Goal: Find contact information: Find contact information

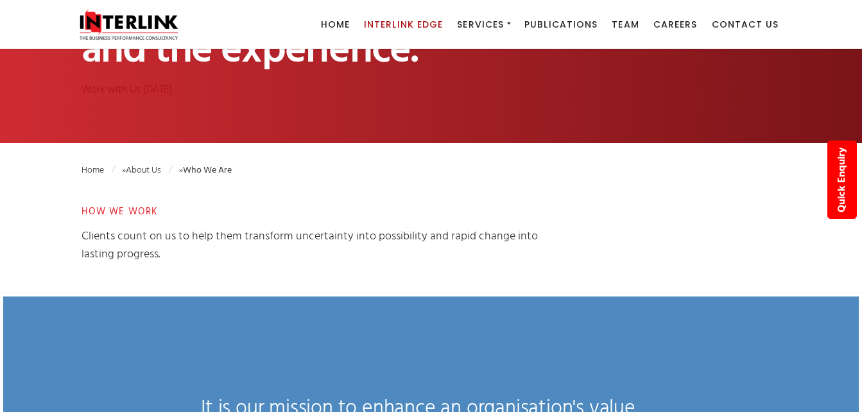
scroll to position [128, 0]
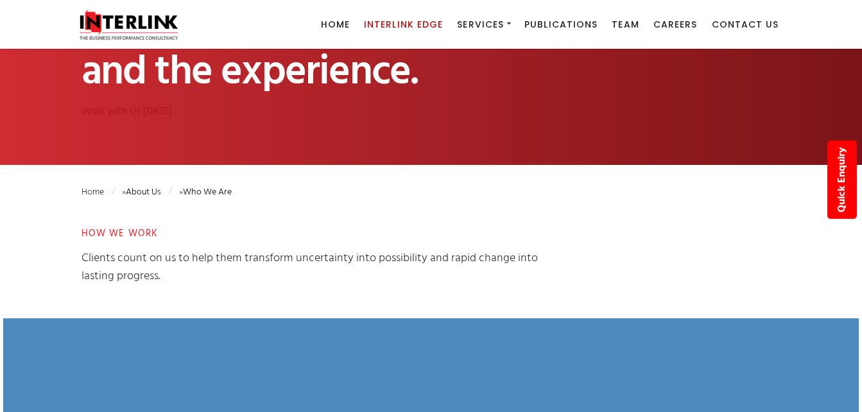
click at [141, 189] on link "About Us" at bounding box center [149, 192] width 46 height 15
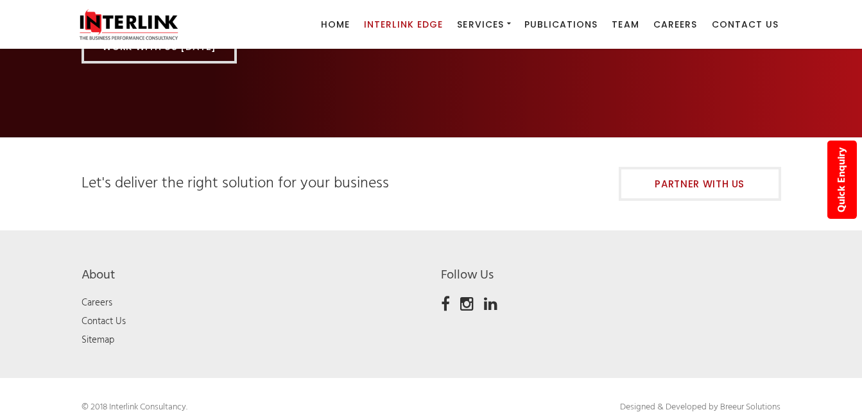
scroll to position [1391, 0]
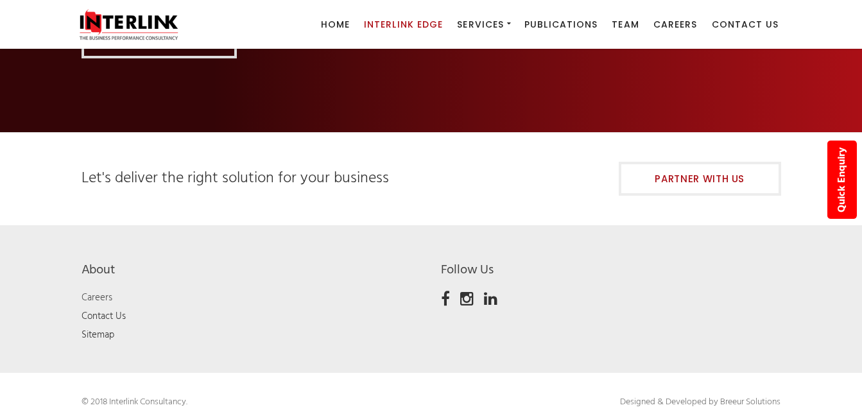
click at [96, 290] on link "Careers" at bounding box center [97, 297] width 31 height 15
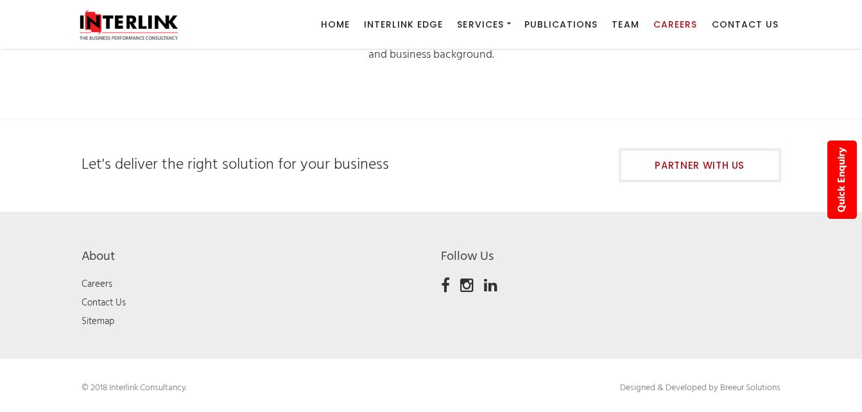
scroll to position [324, 0]
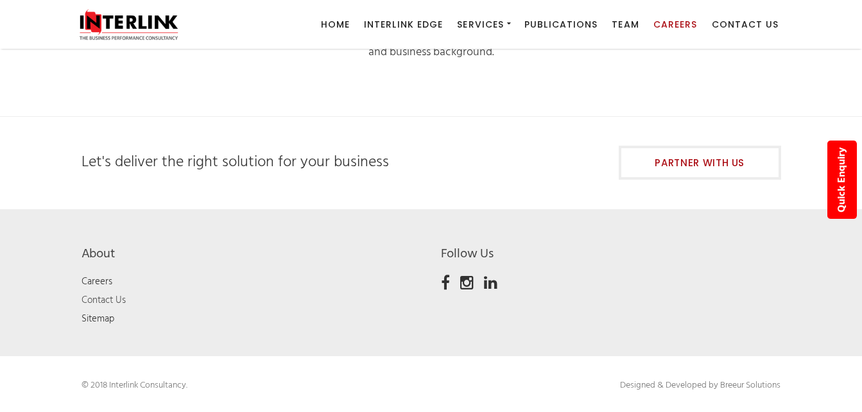
click at [104, 297] on link "Contact Us" at bounding box center [104, 300] width 44 height 15
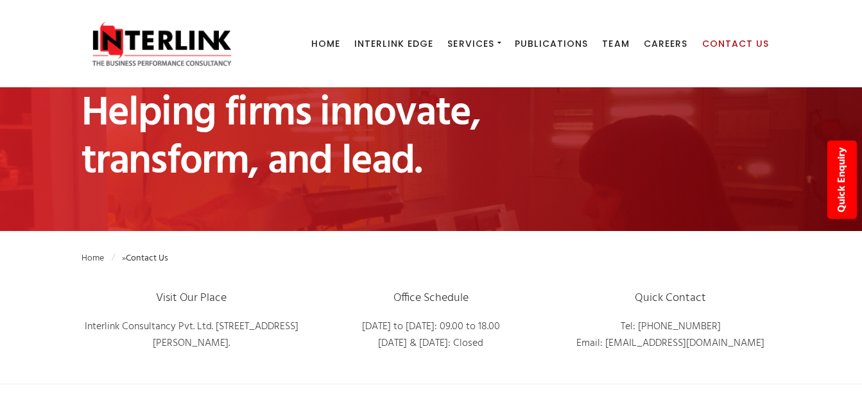
scroll to position [64, 0]
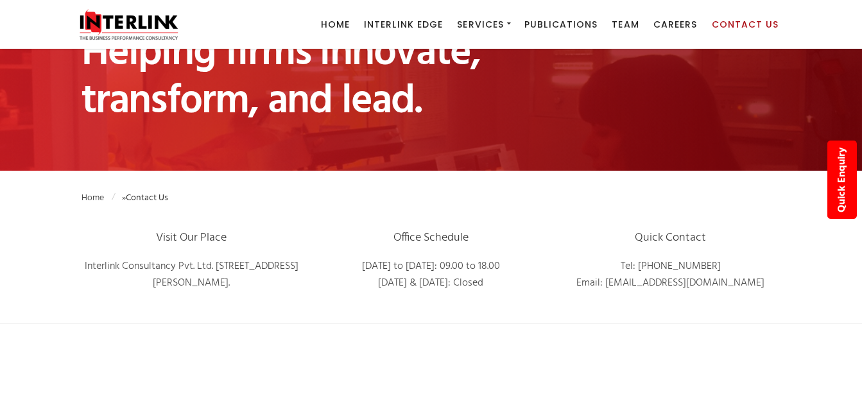
drag, startPoint x: 91, startPoint y: 263, endPoint x: 762, endPoint y: 295, distance: 672.5
click at [762, 295] on div "Visit Our Place Interlink Consultancy Pvt. Ltd. 3A, Central Plaza, Near B.K.C, …" at bounding box center [431, 275] width 719 height 98
copy div "Interlink Consultancy Pvt. Ltd. 3A, Central Plaza, Near B.K.C, Kalina, Santacru…"
